Goal: Find specific page/section: Find specific page/section

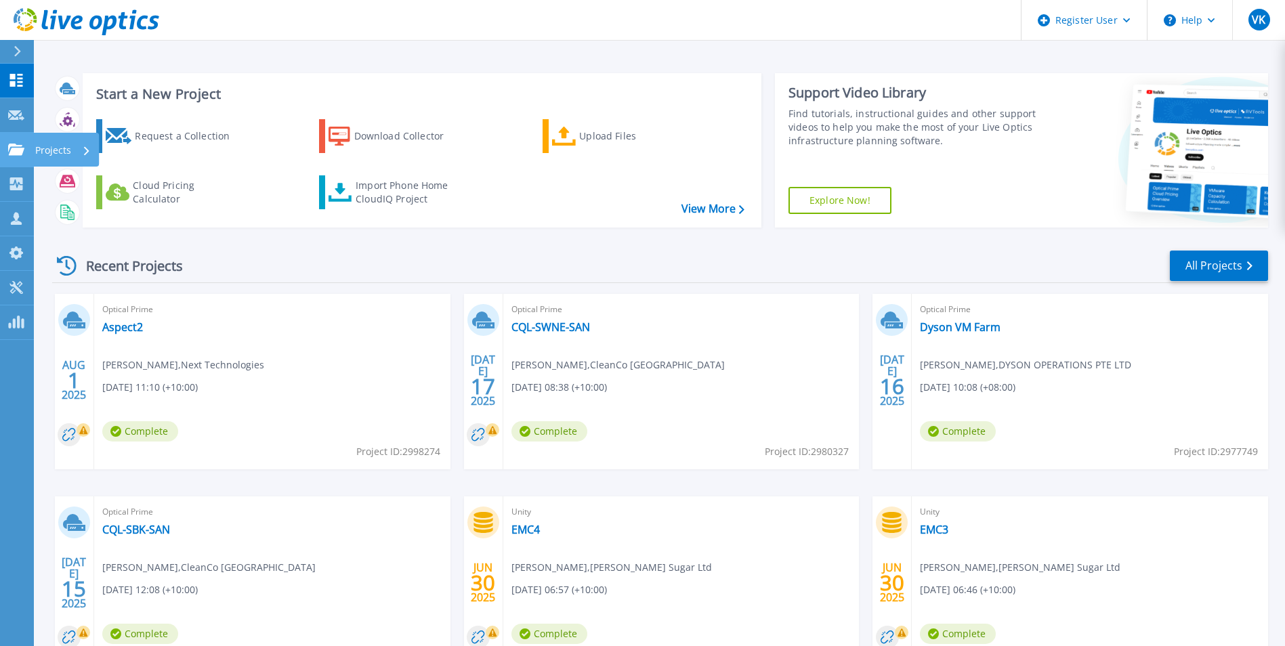
click at [5, 151] on link "Projects Projects" at bounding box center [17, 150] width 34 height 35
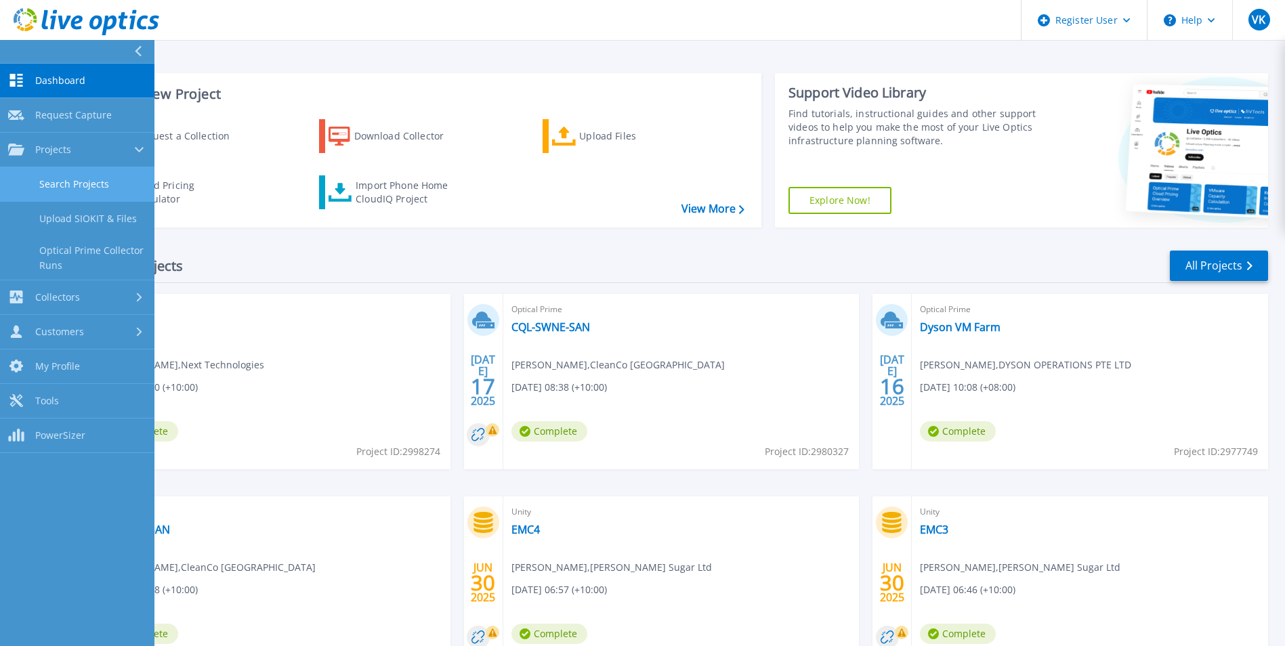
click at [103, 186] on link "Search Projects" at bounding box center [77, 184] width 154 height 35
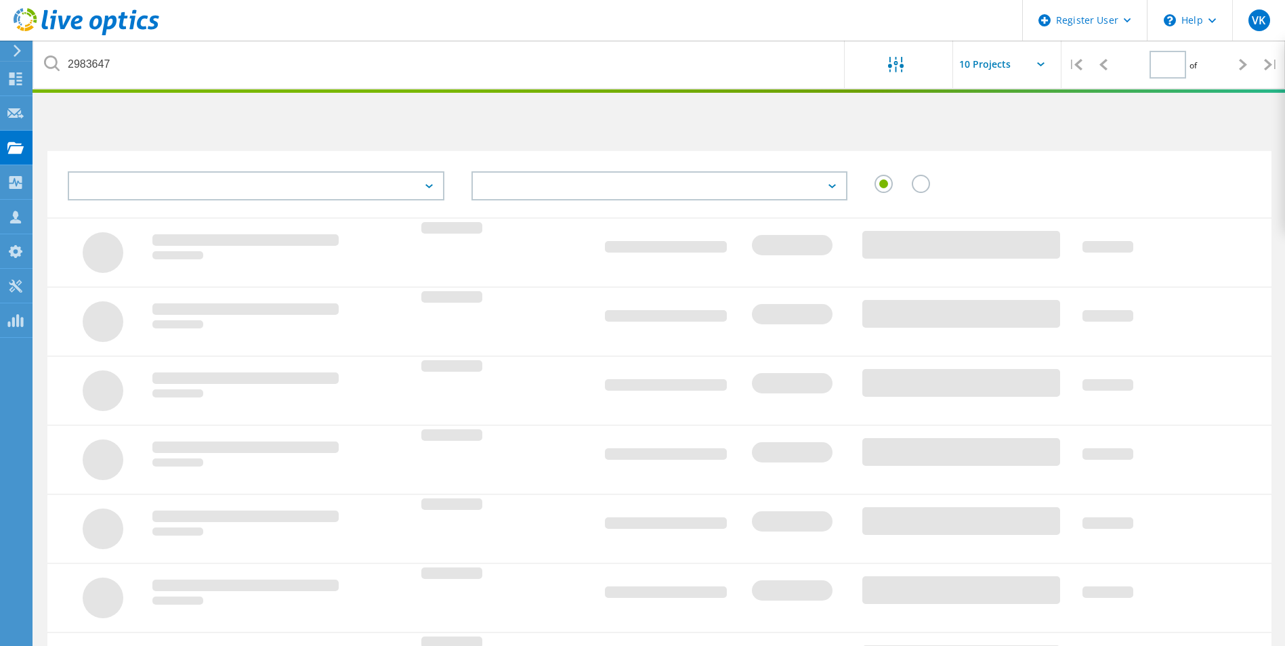
type input "1"
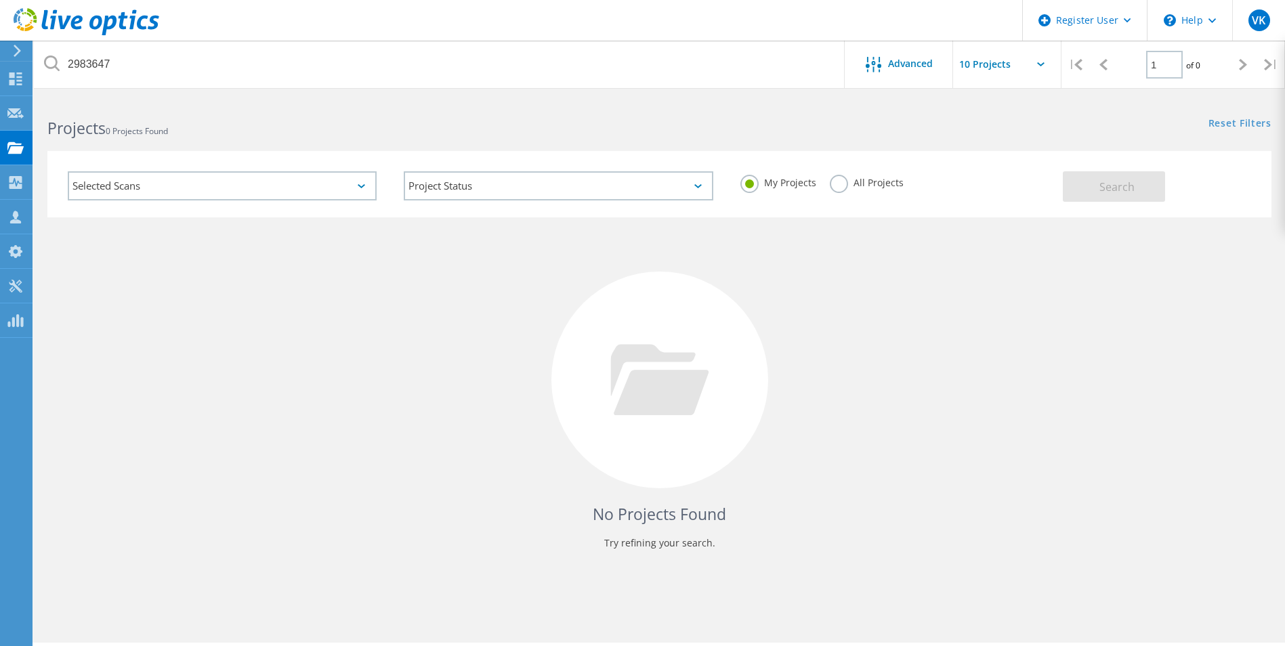
click at [878, 181] on label "All Projects" at bounding box center [867, 181] width 74 height 13
click at [0, 0] on input "All Projects" at bounding box center [0, 0] width 0 height 0
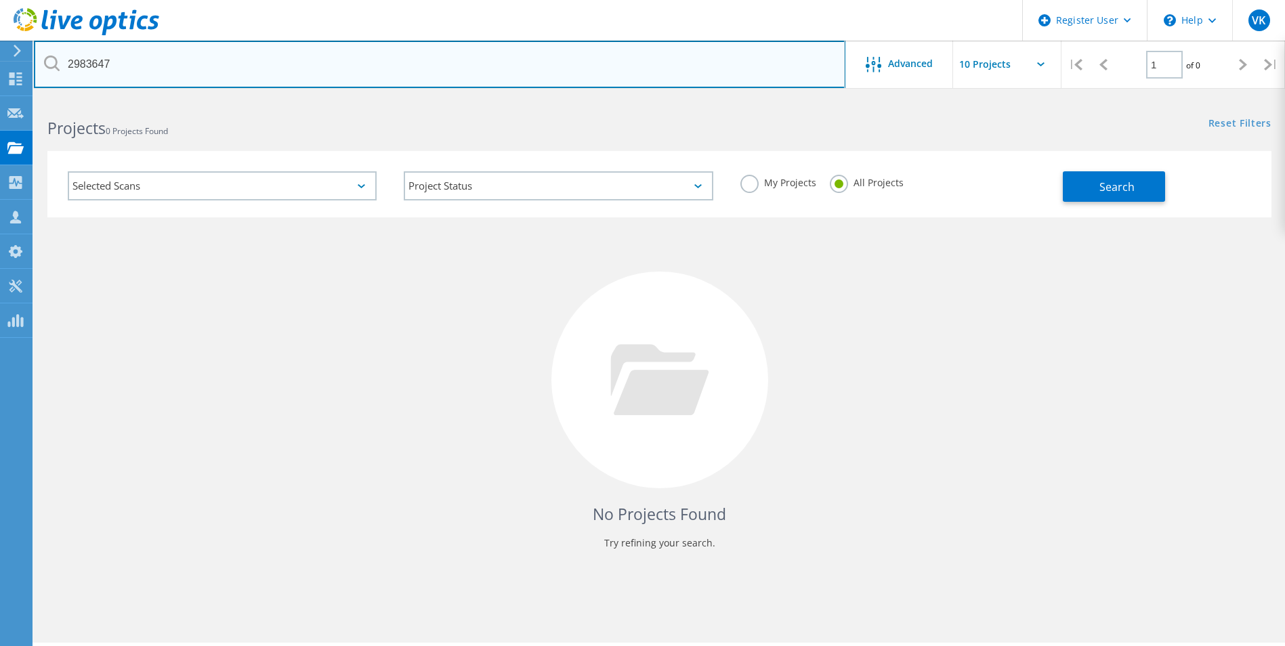
click at [91, 53] on input "2983647" at bounding box center [439, 64] width 811 height 47
click at [89, 61] on input "2983647" at bounding box center [439, 64] width 811 height 47
click at [177, 77] on input "text" at bounding box center [439, 64] width 811 height 47
paste input "2952317"
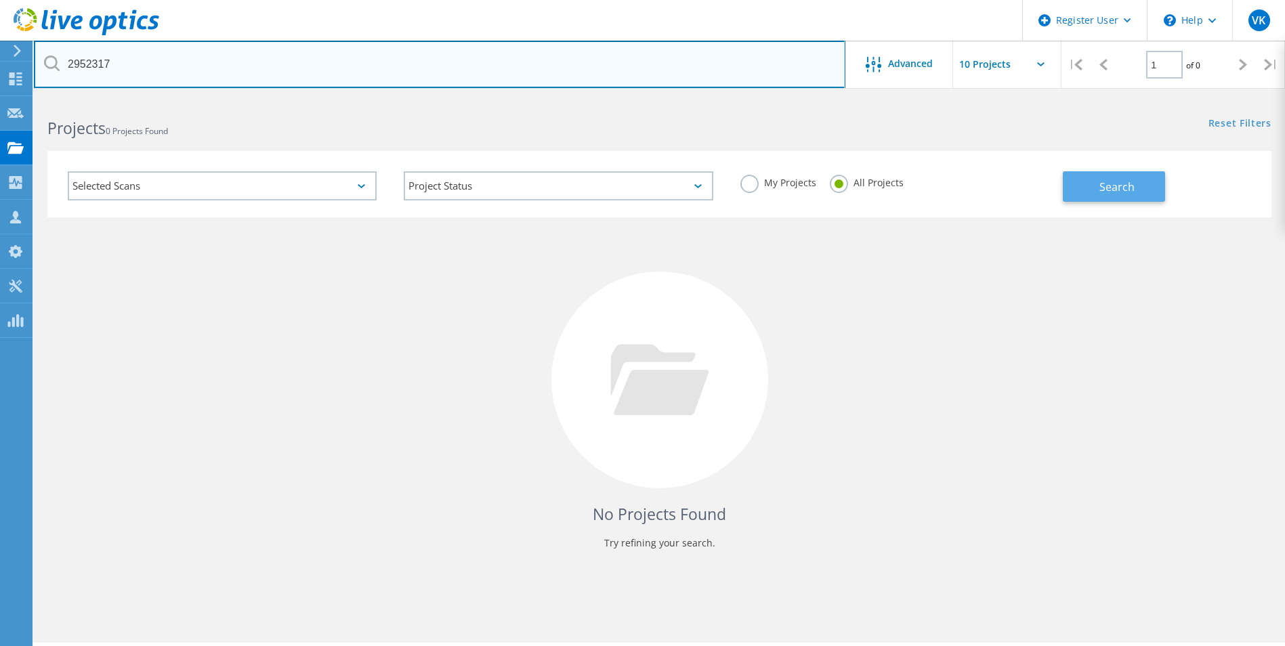
type input "2952317"
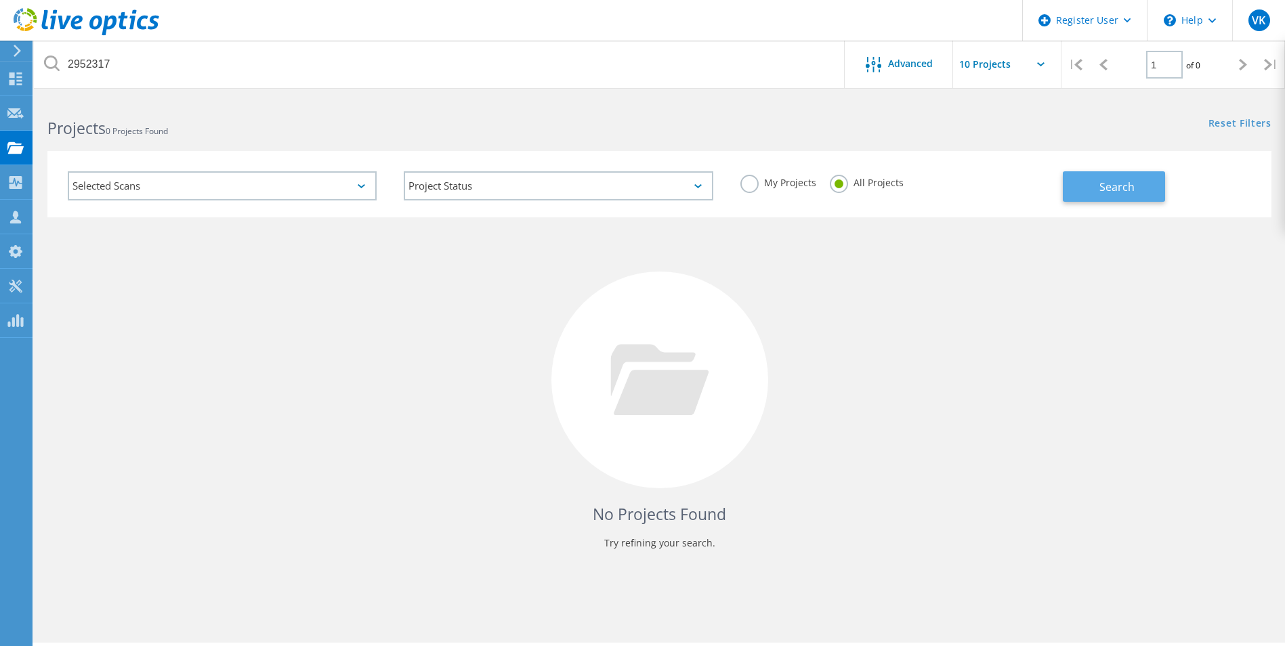
click at [1113, 186] on span "Search" at bounding box center [1116, 186] width 35 height 15
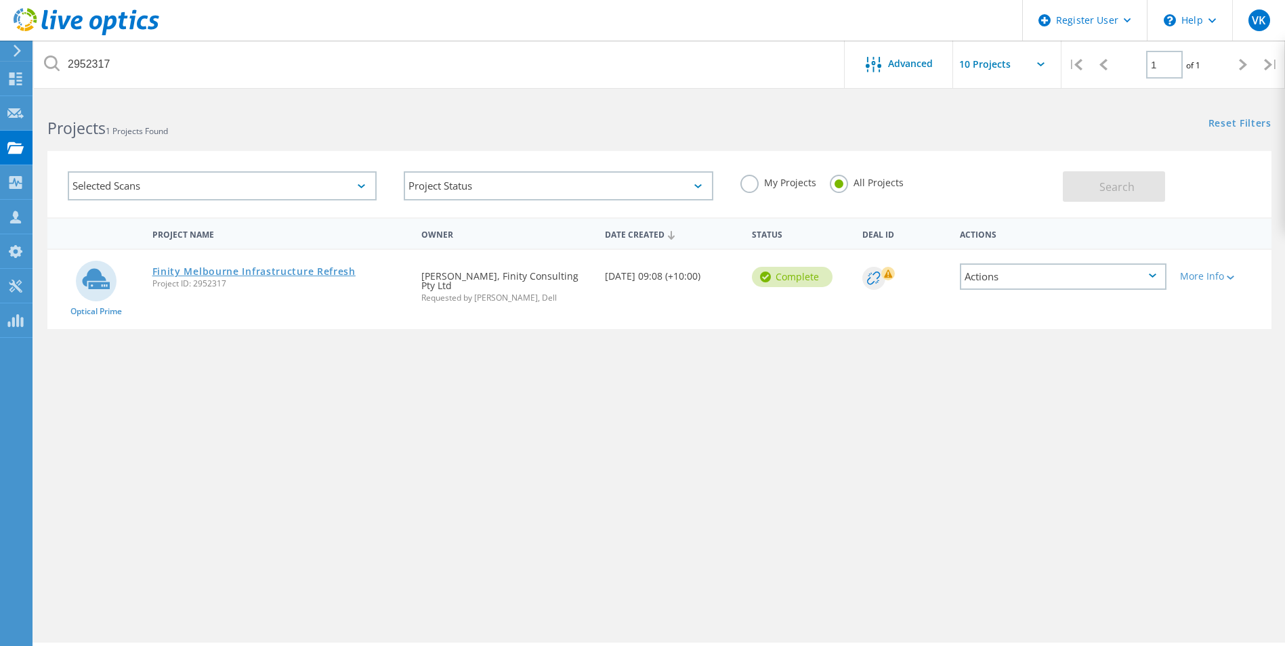
drag, startPoint x: 265, startPoint y: 276, endPoint x: 726, endPoint y: 401, distance: 477.1
click at [266, 276] on link "Finity Melbourne Infrastructure Refresh" at bounding box center [253, 271] width 203 height 9
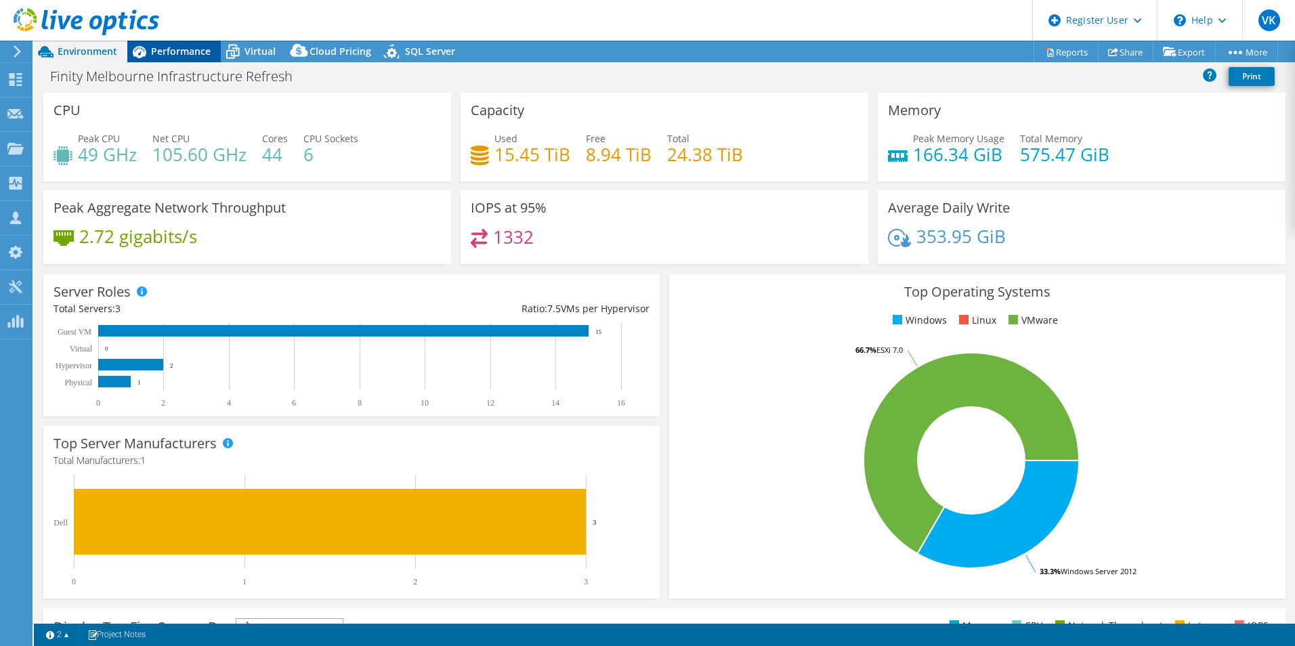
click at [192, 43] on div "Performance" at bounding box center [173, 52] width 93 height 22
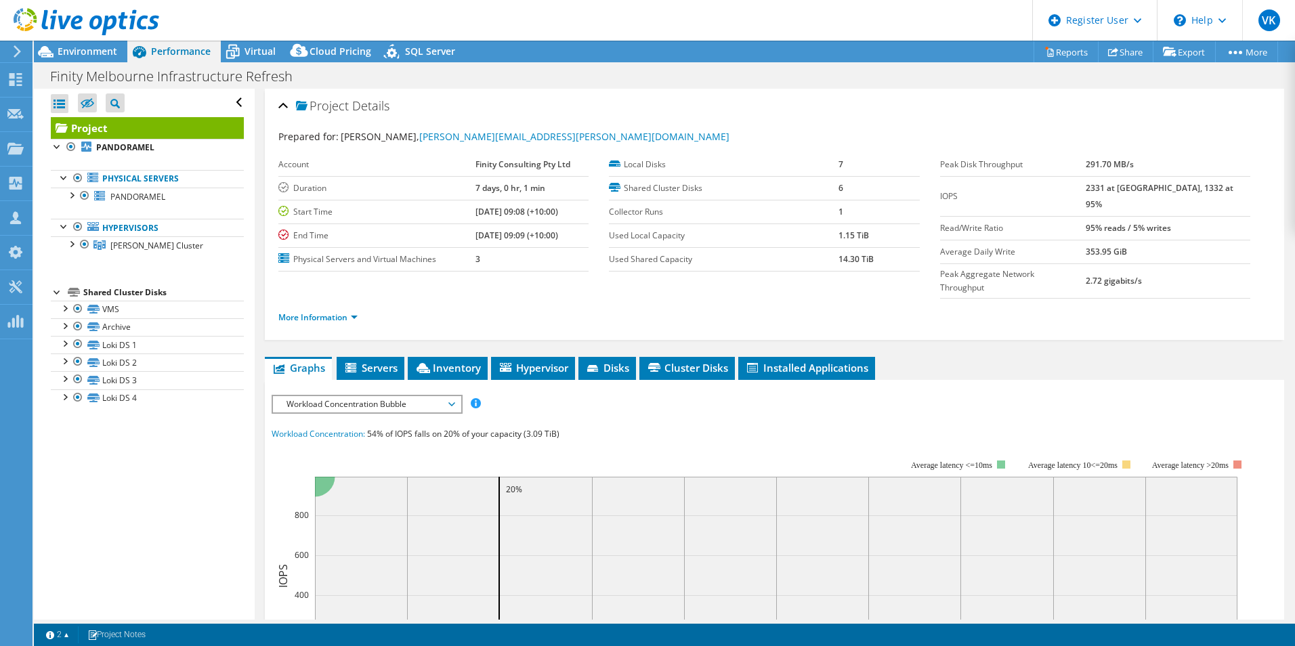
click at [322, 310] on li "More Information" at bounding box center [321, 317] width 87 height 15
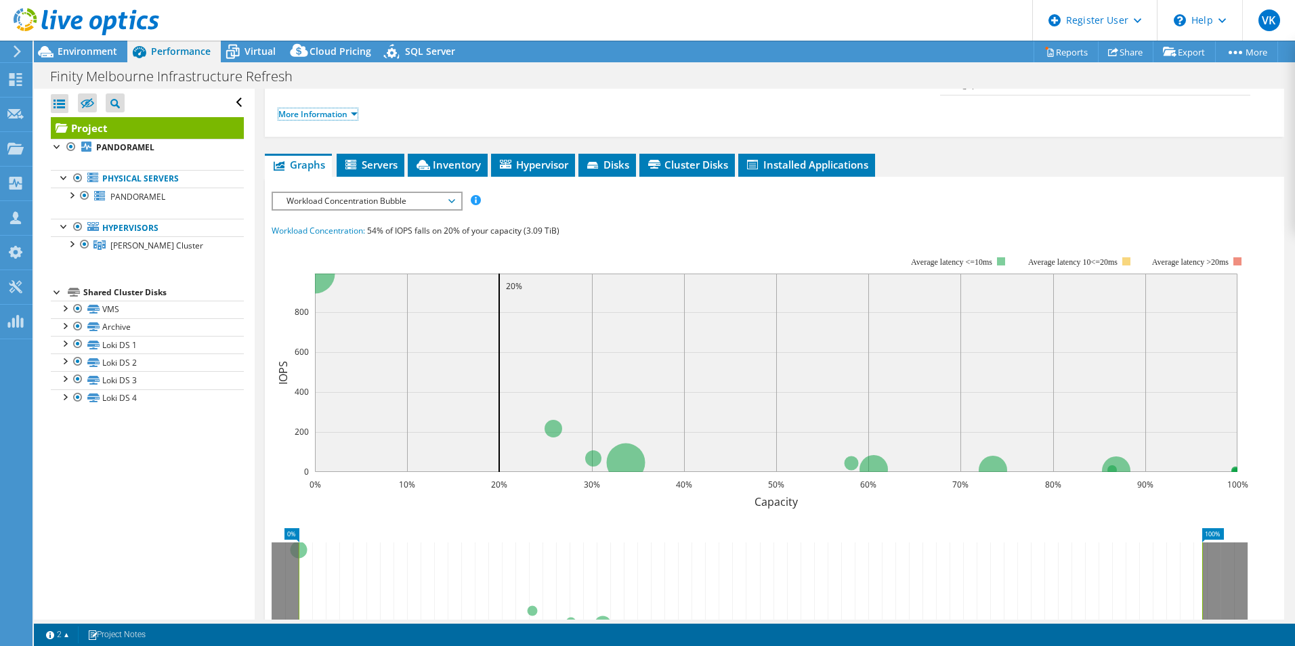
scroll to position [68, 0]
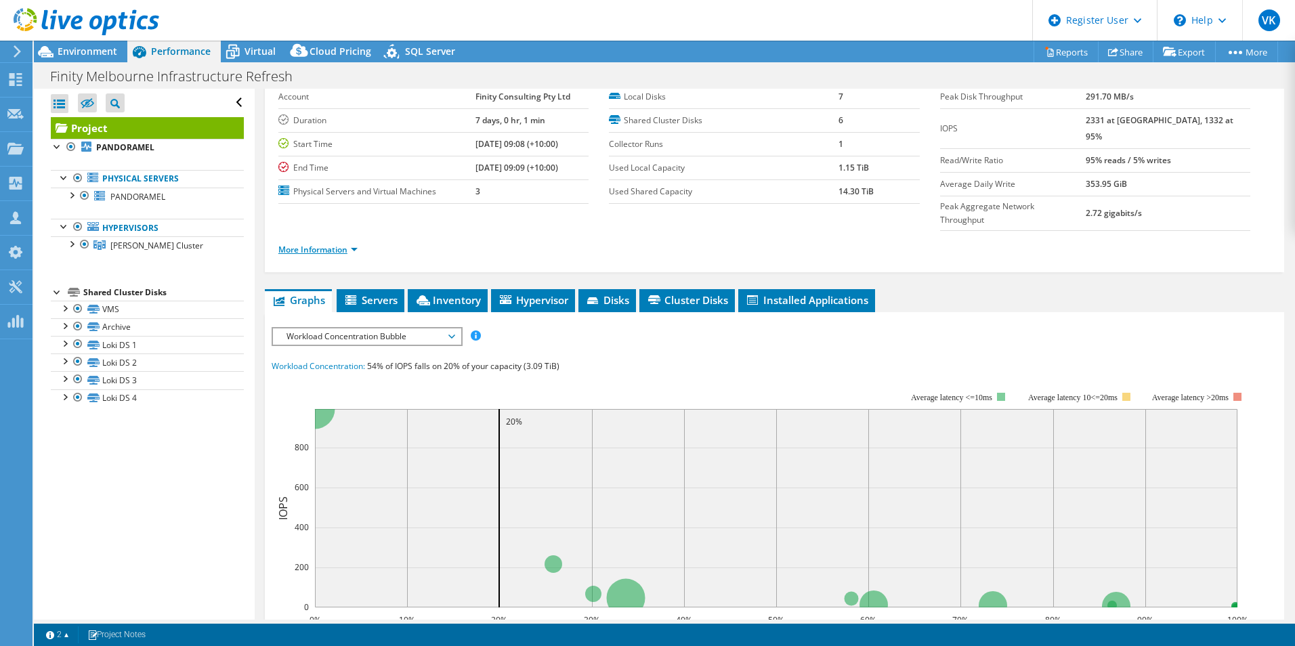
click at [322, 244] on link "More Information" at bounding box center [317, 250] width 79 height 12
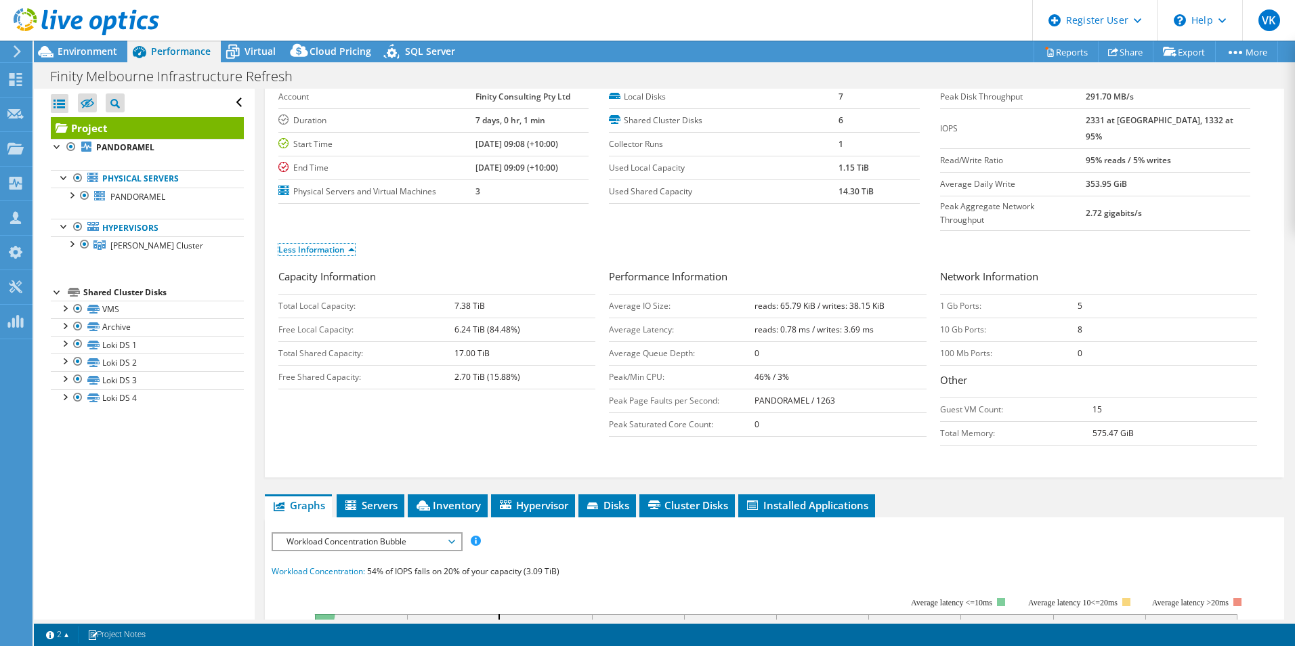
scroll to position [0, 0]
